Goal: Task Accomplishment & Management: Use online tool/utility

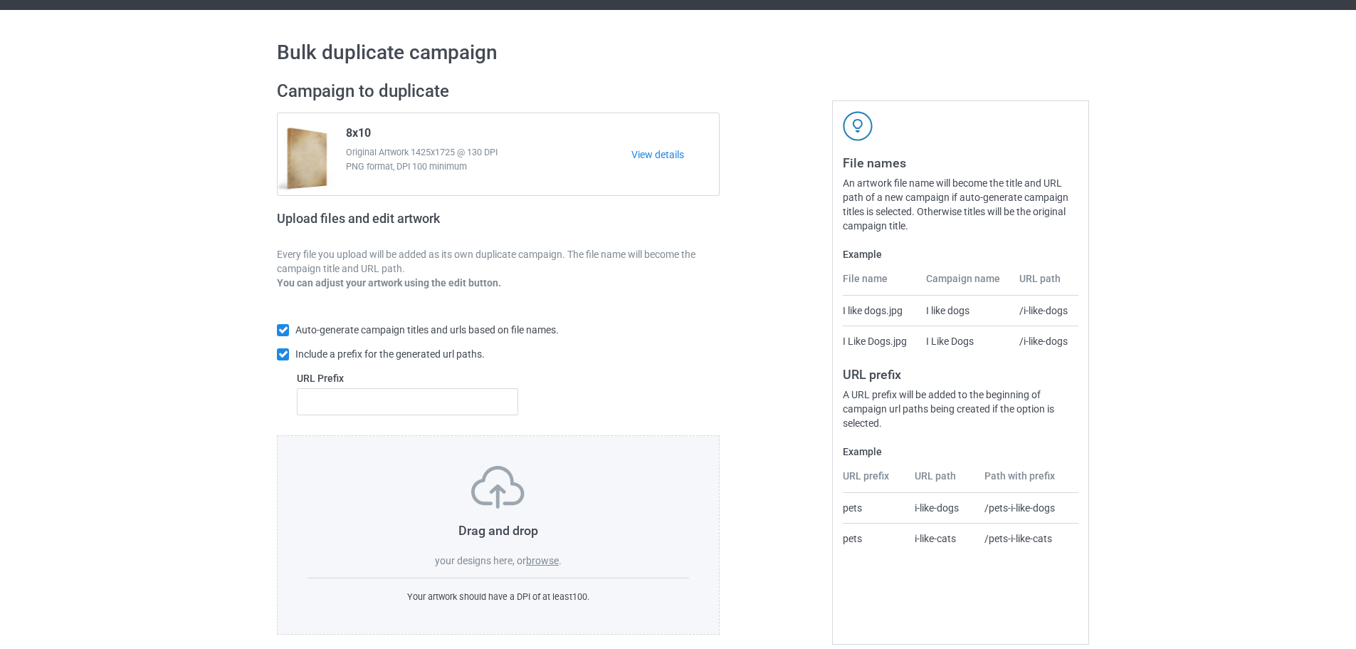
scroll to position [46, 0]
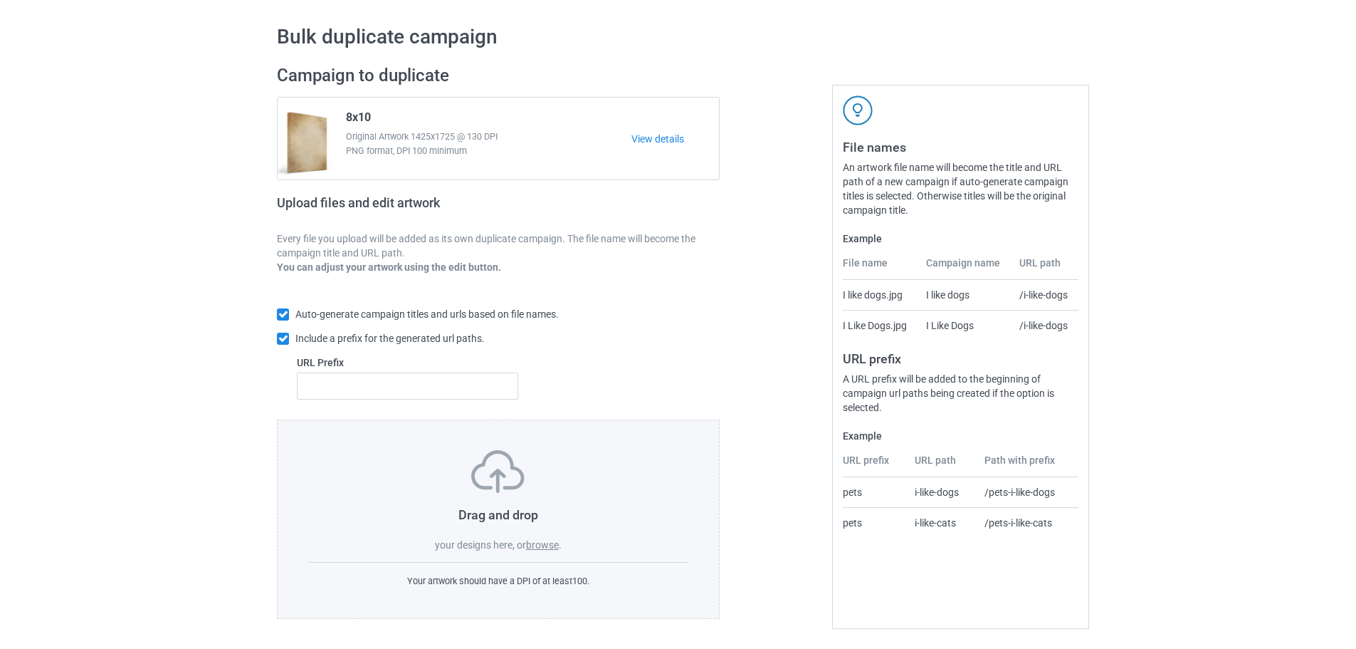
click at [555, 543] on label "browse" at bounding box center [542, 544] width 33 height 11
click at [0, 0] on input "browse" at bounding box center [0, 0] width 0 height 0
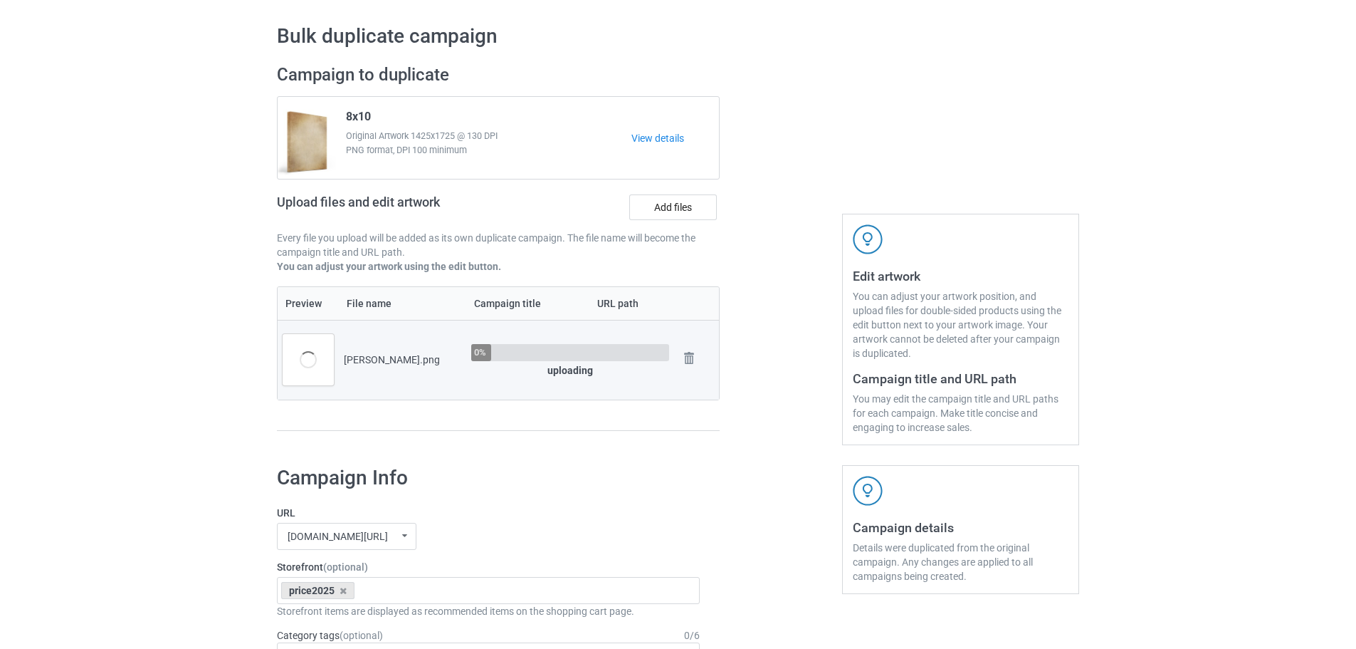
scroll to position [330, 0]
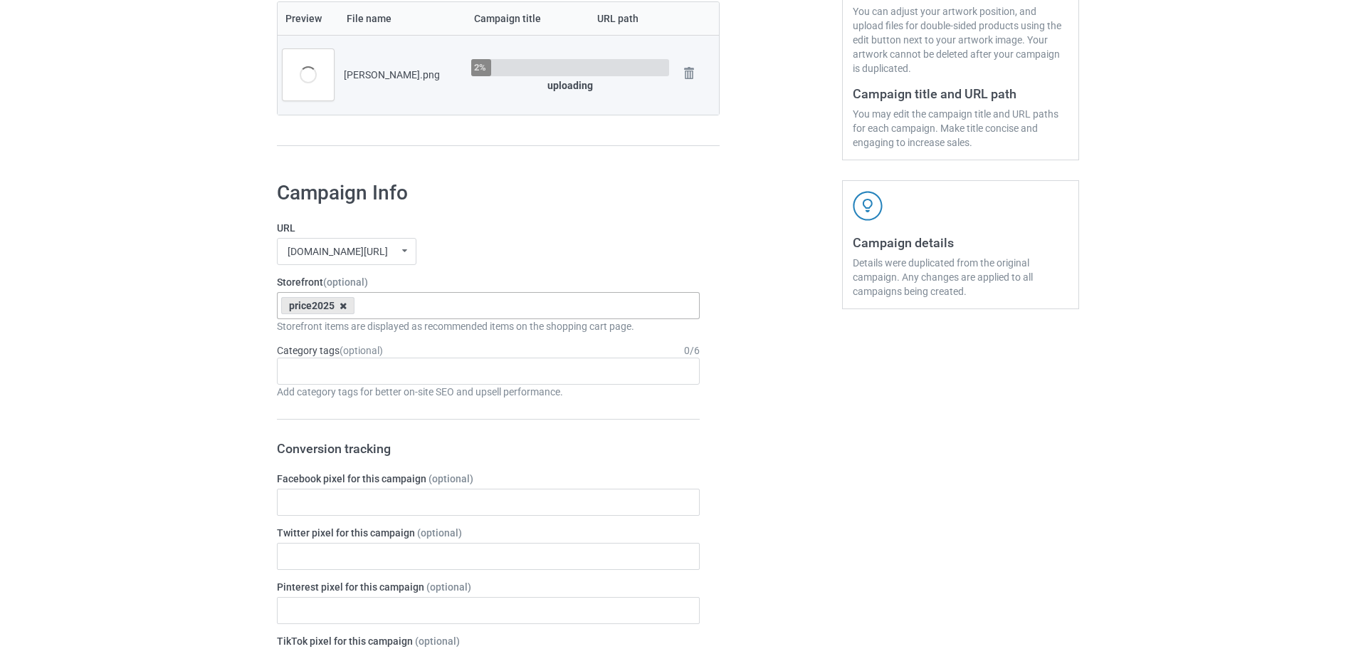
click at [346, 308] on icon at bounding box center [343, 305] width 7 height 9
click at [470, 235] on label "URL" at bounding box center [488, 228] width 423 height 14
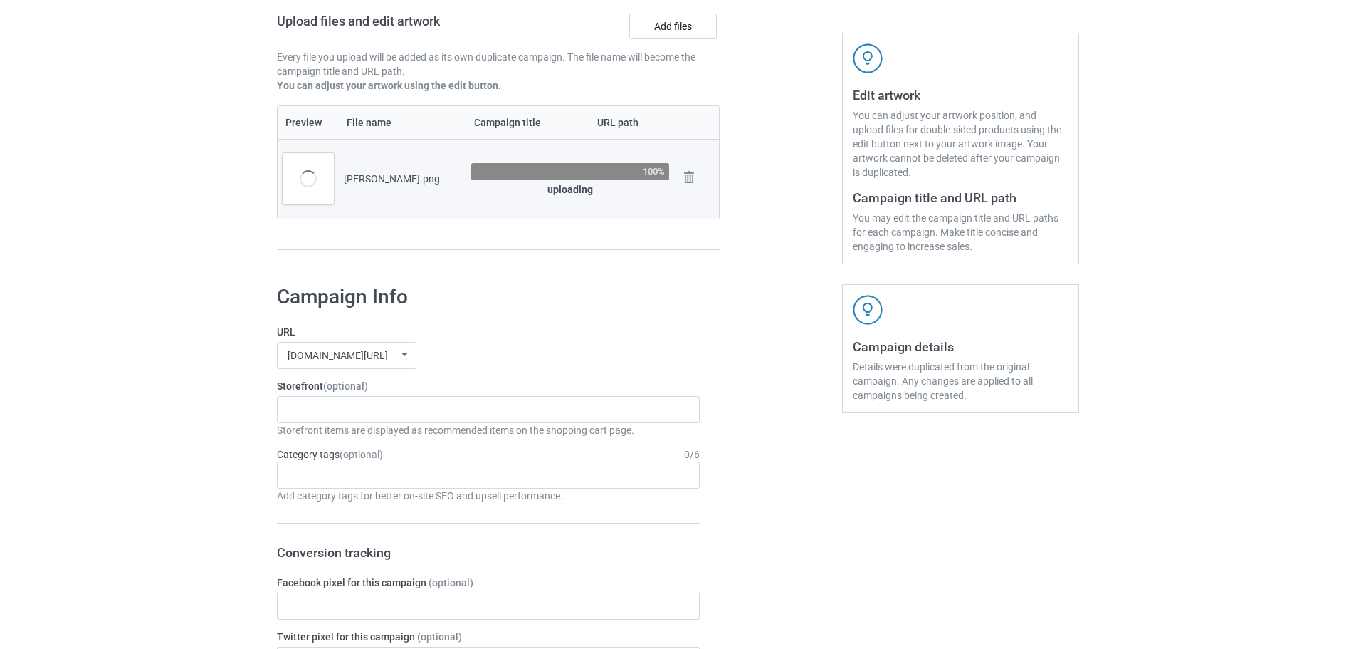
scroll to position [117, 0]
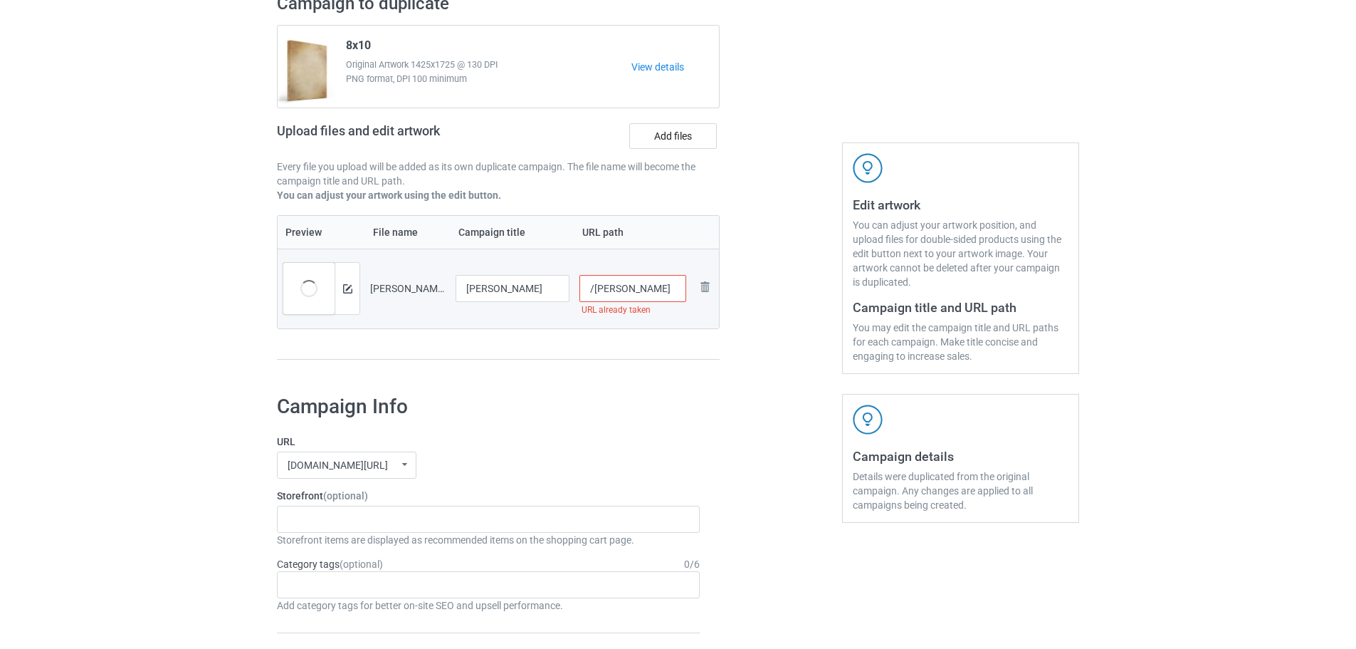
click at [677, 284] on input "/[PERSON_NAME]" at bounding box center [634, 288] width 108 height 27
type input "/[PERSON_NAME]-godfrey11"
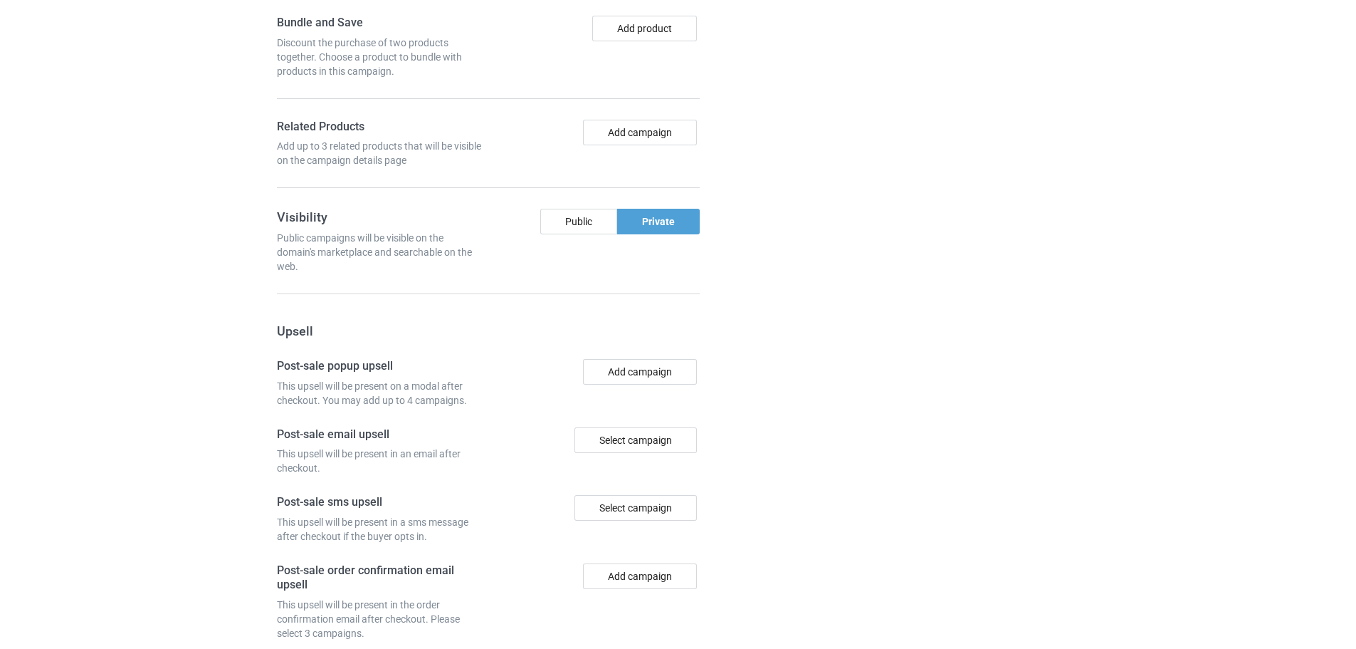
scroll to position [1180, 0]
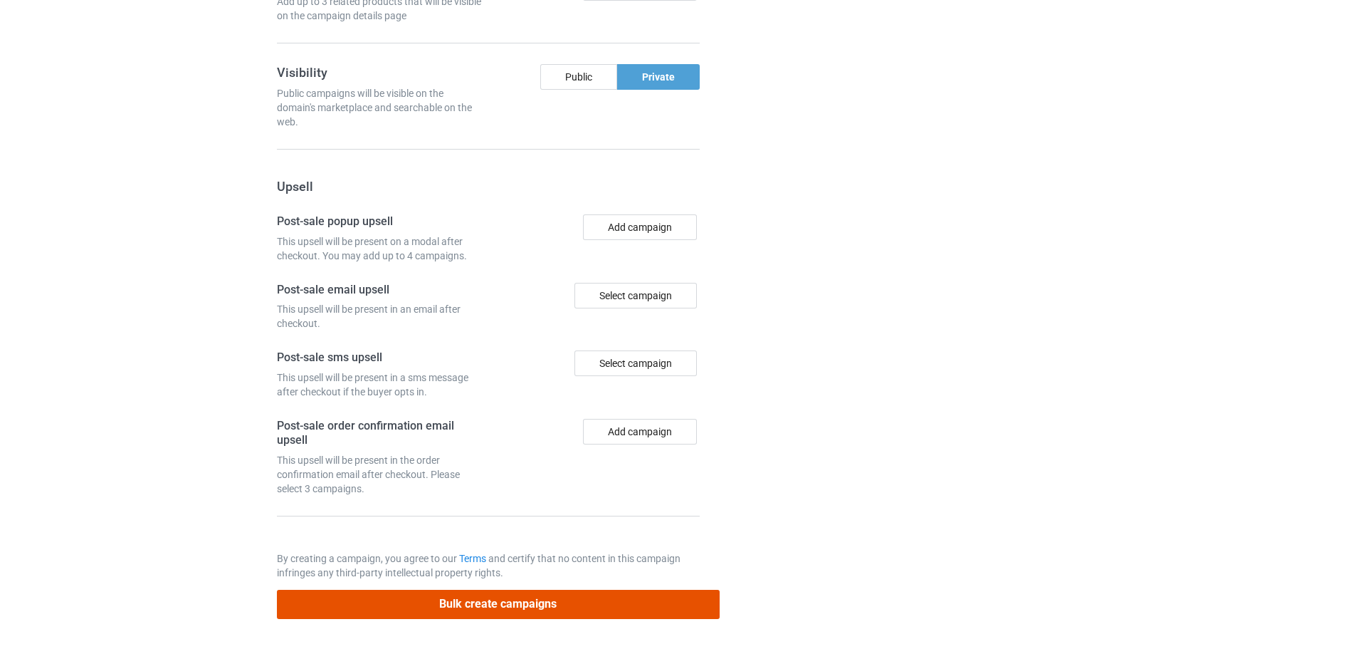
click at [540, 610] on button "Bulk create campaigns" at bounding box center [498, 603] width 443 height 29
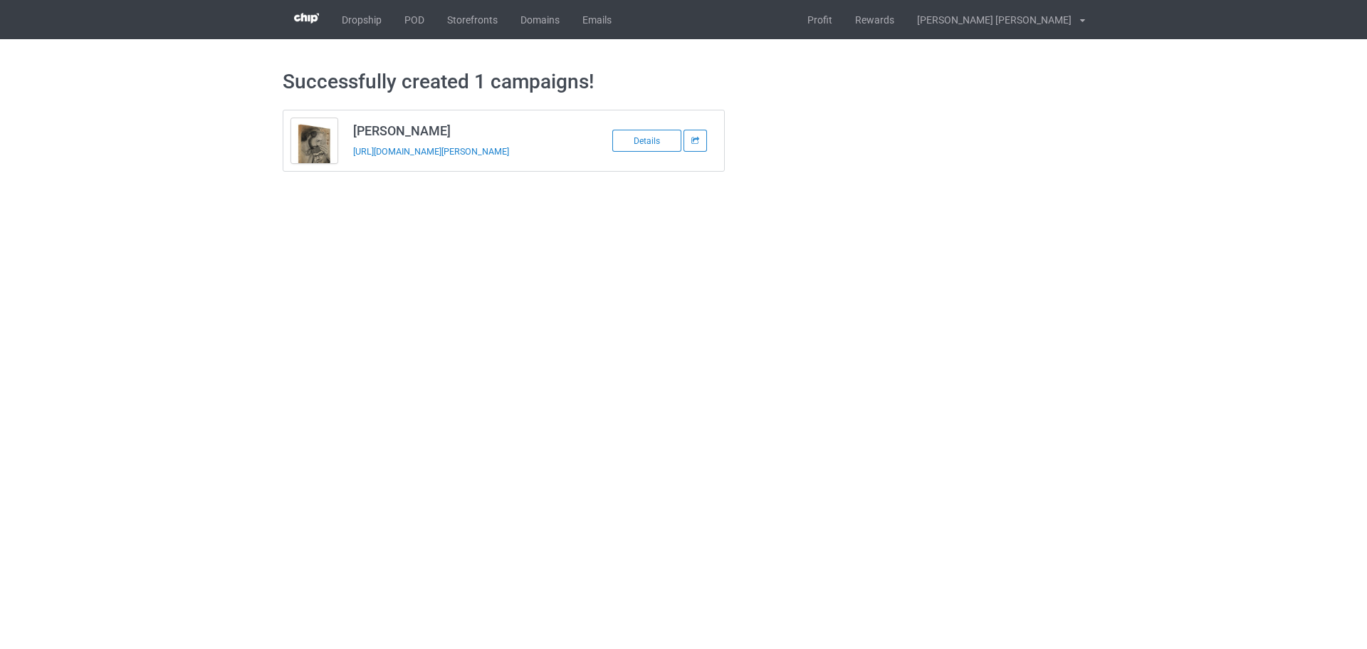
click at [357, 165] on td "[PERSON_NAME] [URL][DOMAIN_NAME][PERSON_NAME]" at bounding box center [465, 140] width 241 height 61
copy tbody "[PERSON_NAME]"
